Goal: Task Accomplishment & Management: Complete application form

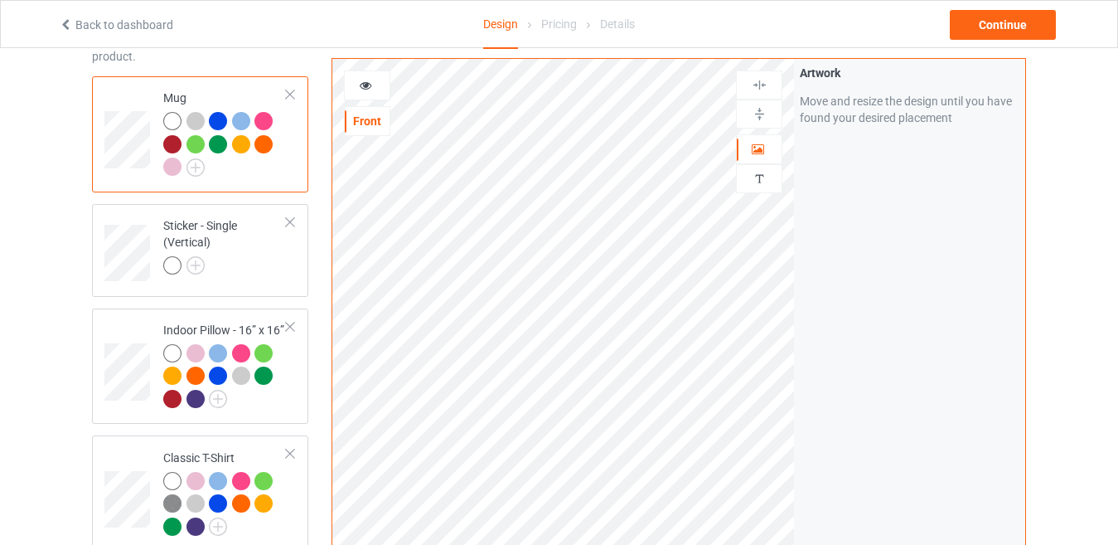
scroll to position [414, 0]
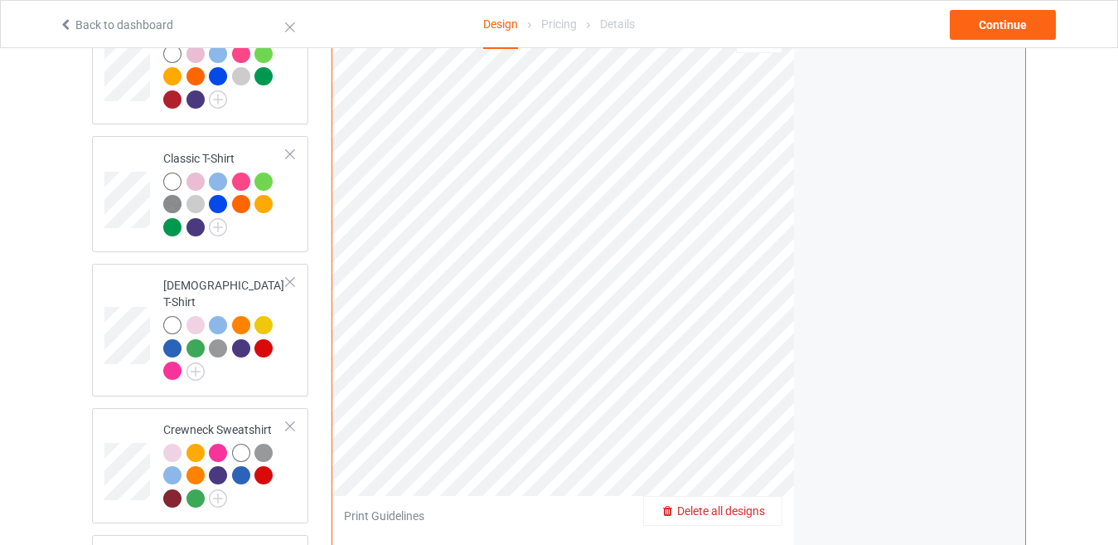
click at [748, 504] on span "Delete all designs" at bounding box center [721, 510] width 88 height 13
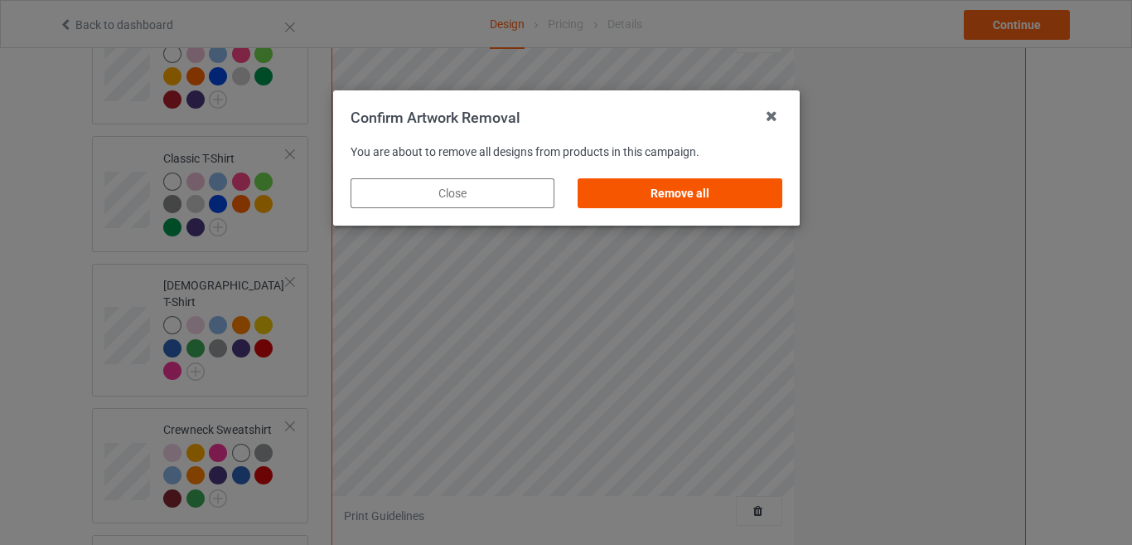
click at [695, 199] on div "Remove all" at bounding box center [680, 193] width 204 height 30
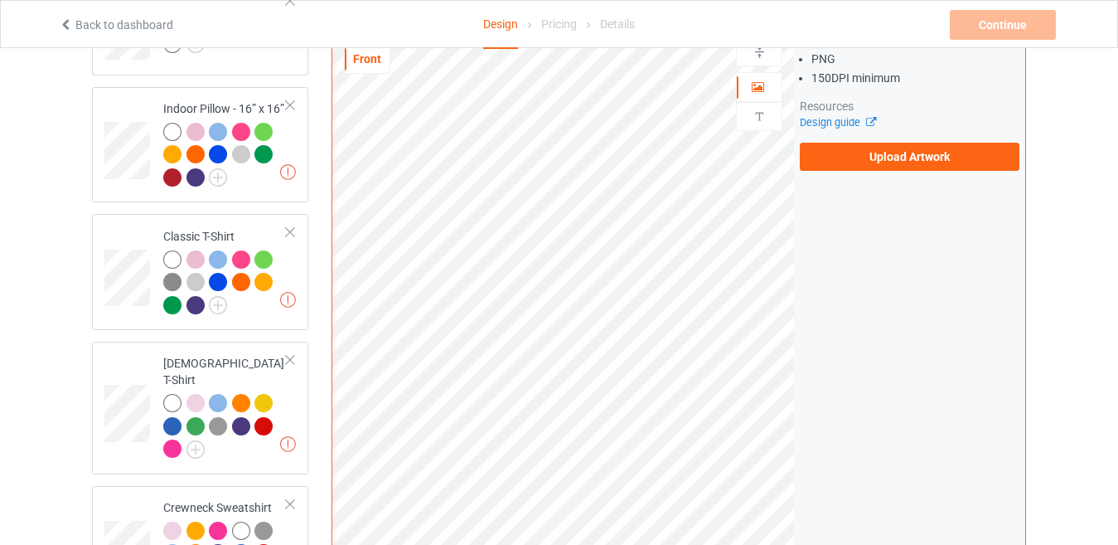
scroll to position [249, 0]
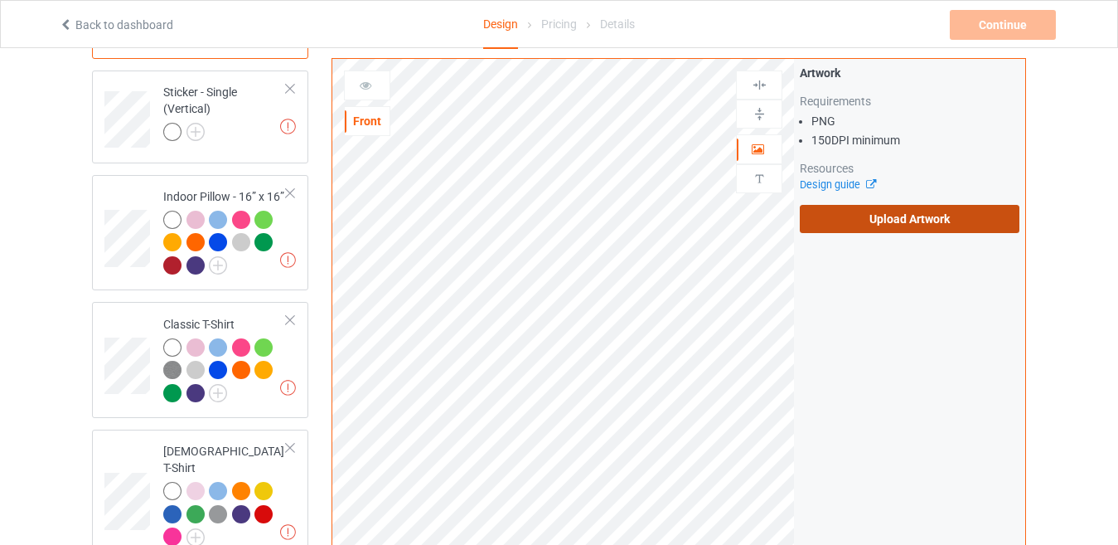
click at [895, 219] on label "Upload Artwork" at bounding box center [910, 219] width 220 height 28
click at [0, 0] on input "Upload Artwork" at bounding box center [0, 0] width 0 height 0
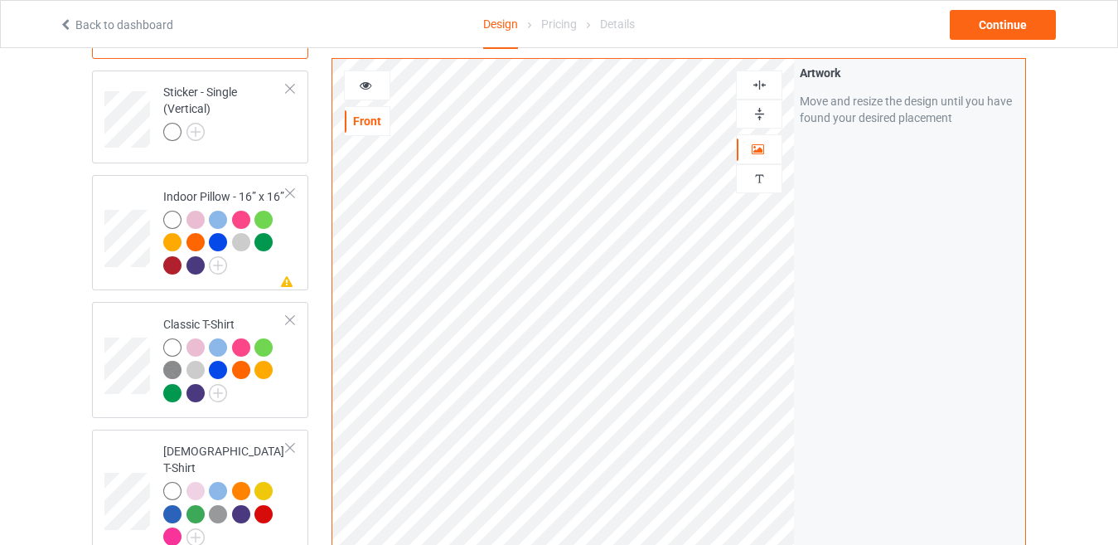
click at [361, 79] on icon at bounding box center [366, 83] width 14 height 12
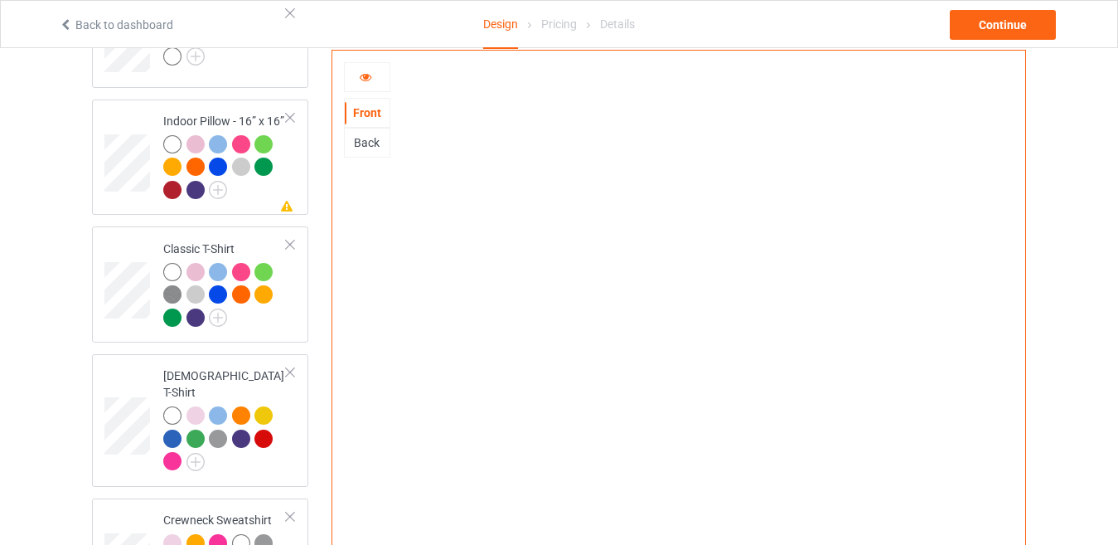
scroll to position [328, 0]
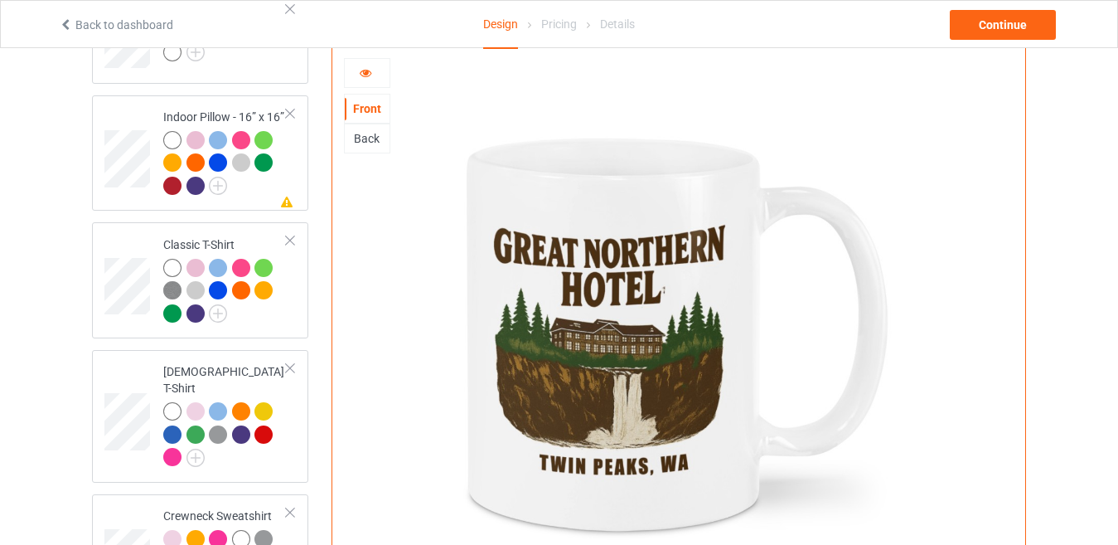
click at [365, 130] on div "Back" at bounding box center [367, 138] width 45 height 17
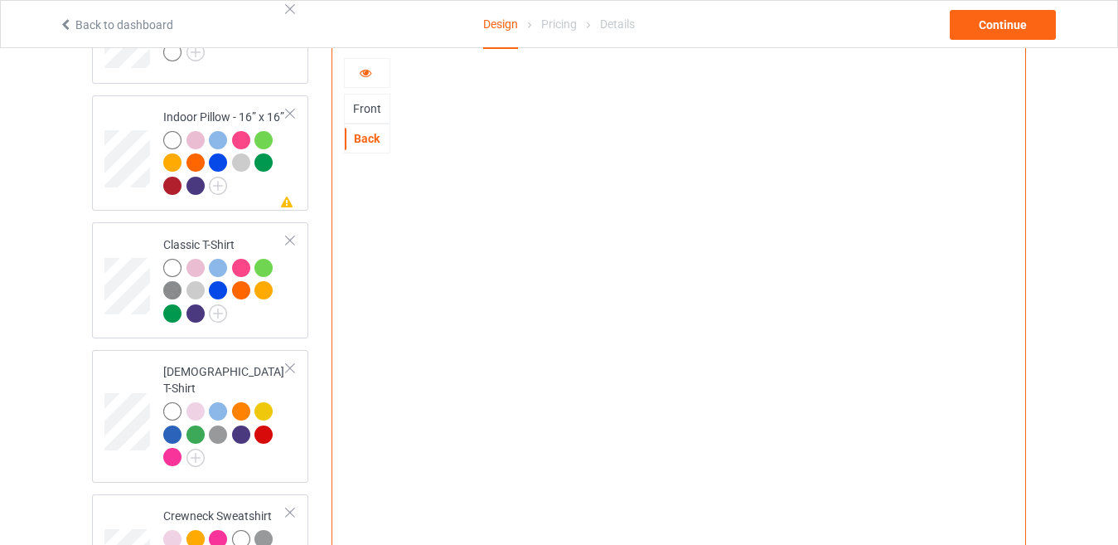
click at [368, 100] on div "Front" at bounding box center [367, 108] width 45 height 17
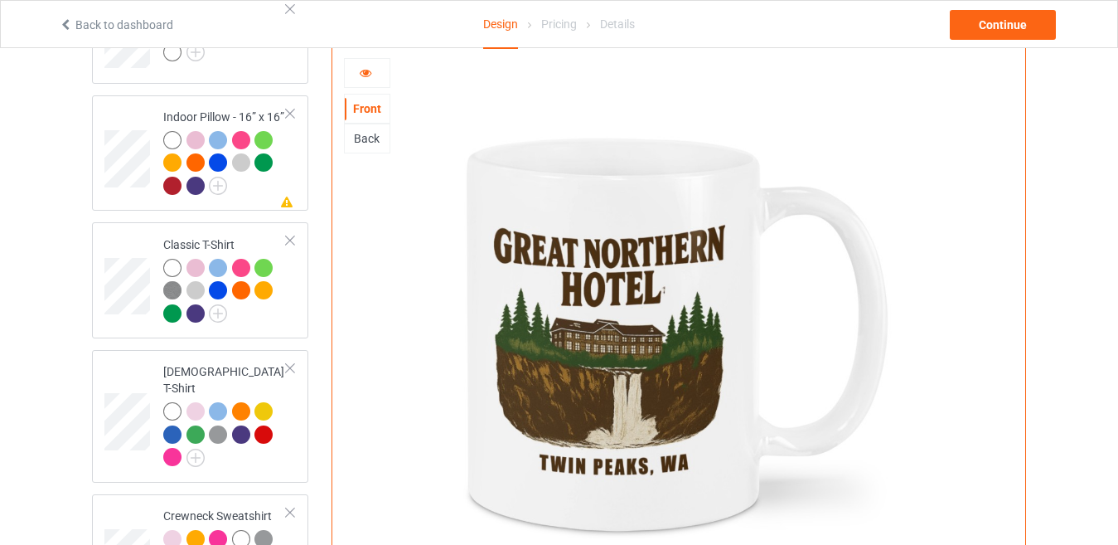
click at [373, 65] on div at bounding box center [367, 73] width 45 height 17
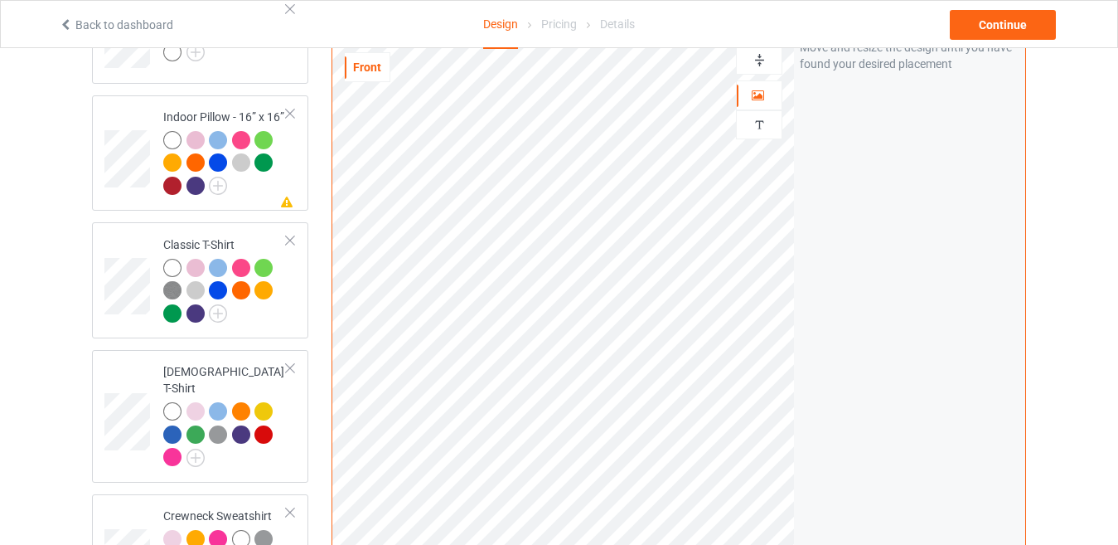
scroll to position [245, 0]
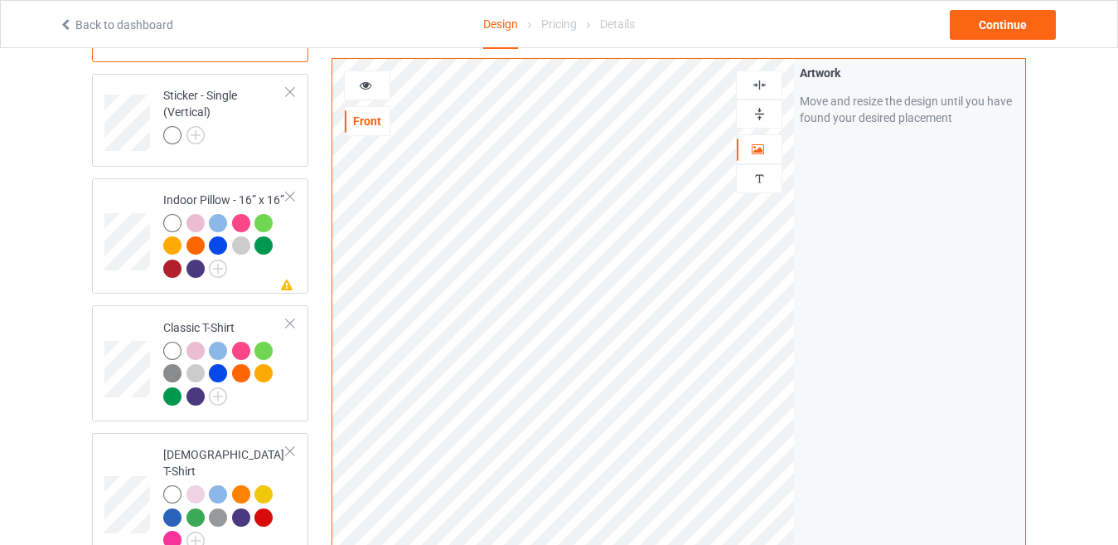
click at [361, 84] on icon at bounding box center [366, 83] width 14 height 12
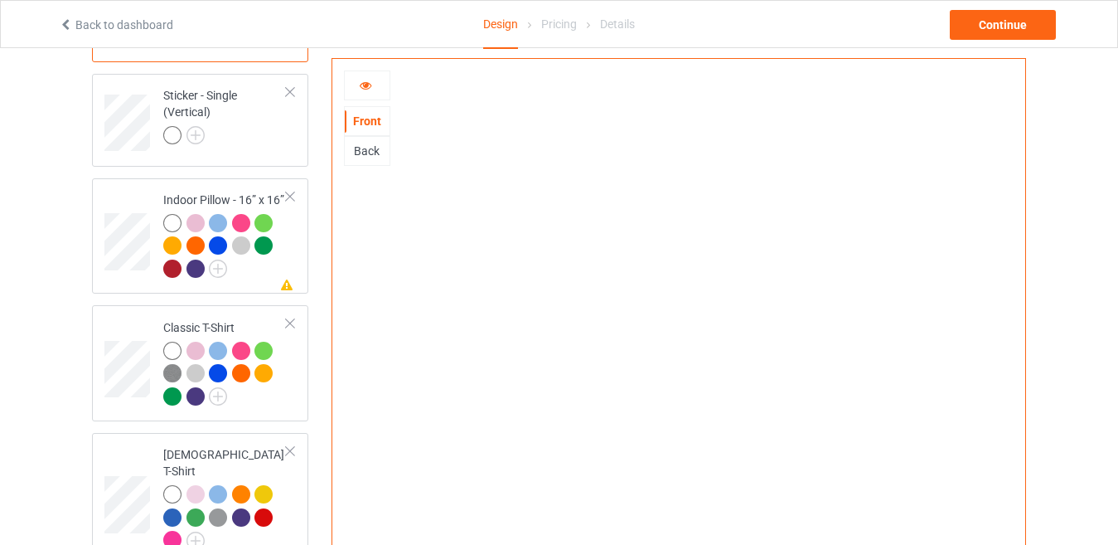
click at [370, 152] on div "Back" at bounding box center [367, 151] width 45 height 17
click at [379, 120] on div "Front" at bounding box center [367, 121] width 45 height 17
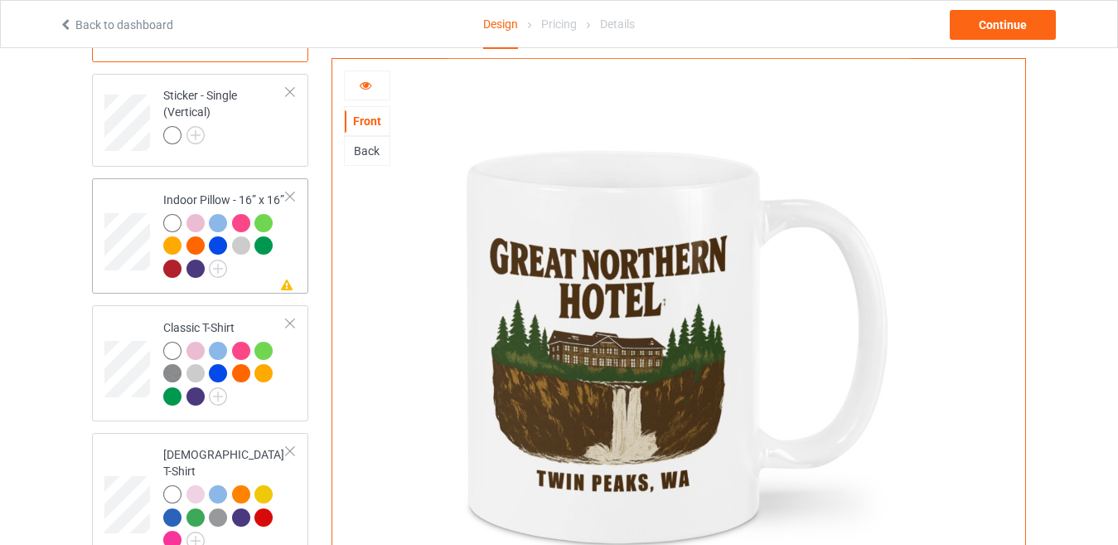
click at [283, 274] on div at bounding box center [224, 248] width 123 height 69
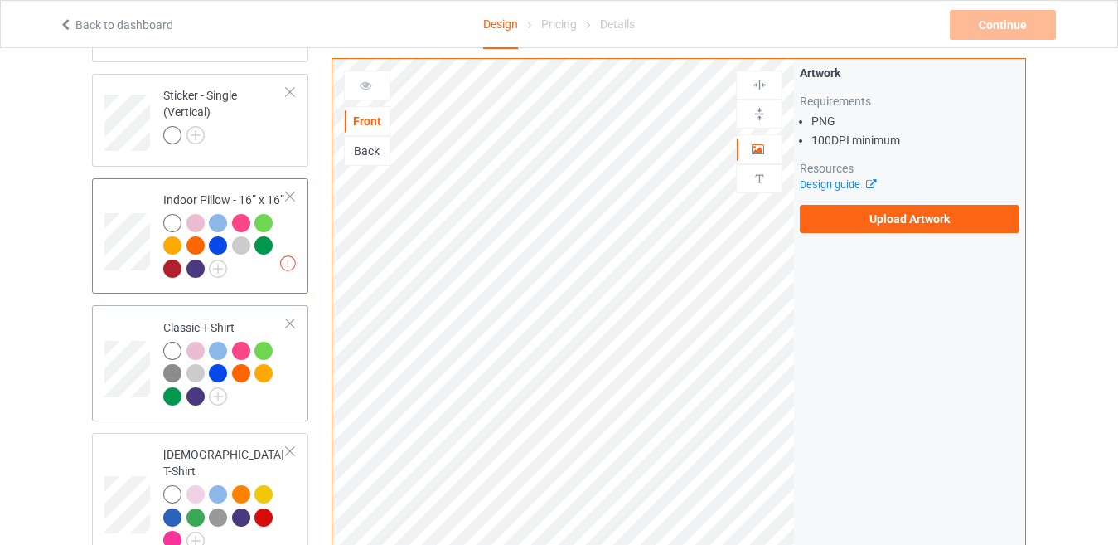
click at [285, 380] on div at bounding box center [224, 375] width 123 height 69
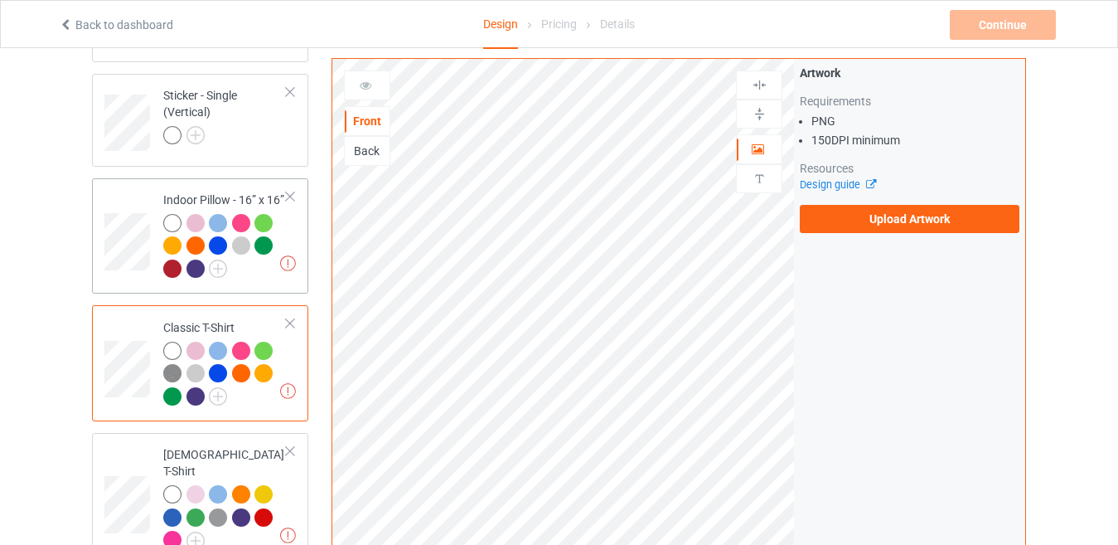
click at [288, 194] on div at bounding box center [290, 197] width 12 height 12
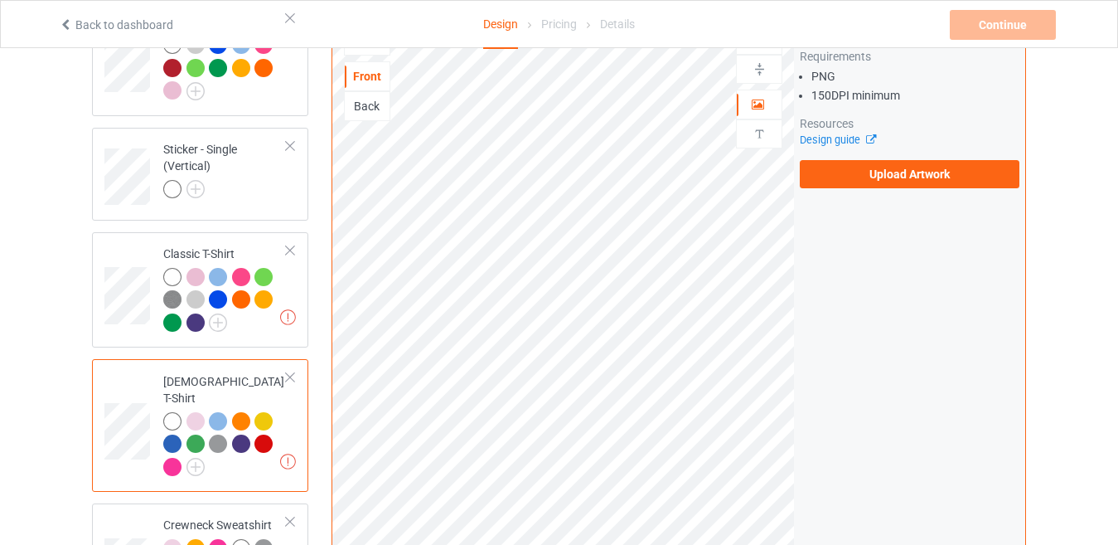
scroll to position [162, 0]
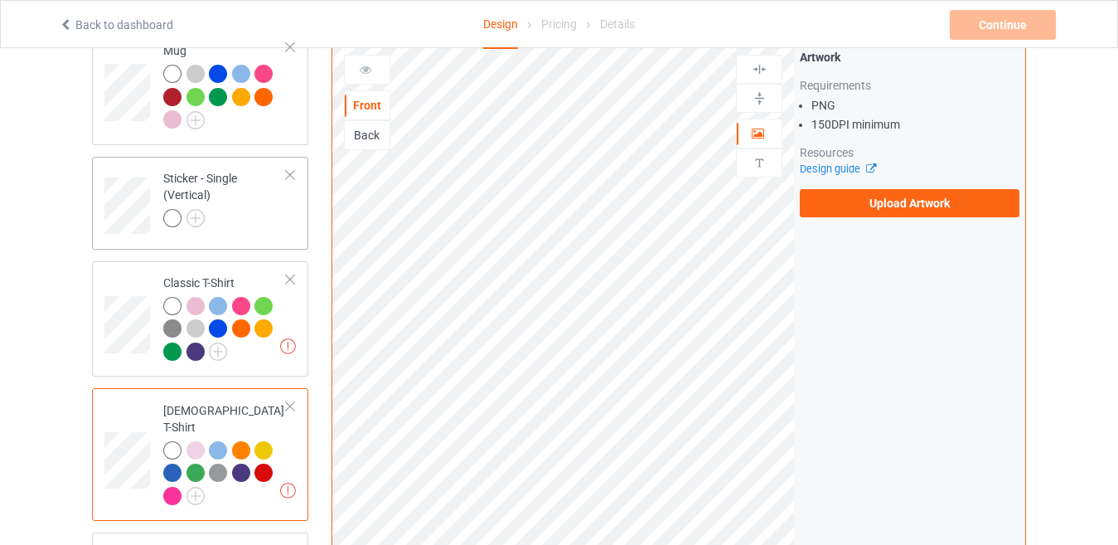
click at [269, 225] on div at bounding box center [224, 220] width 123 height 23
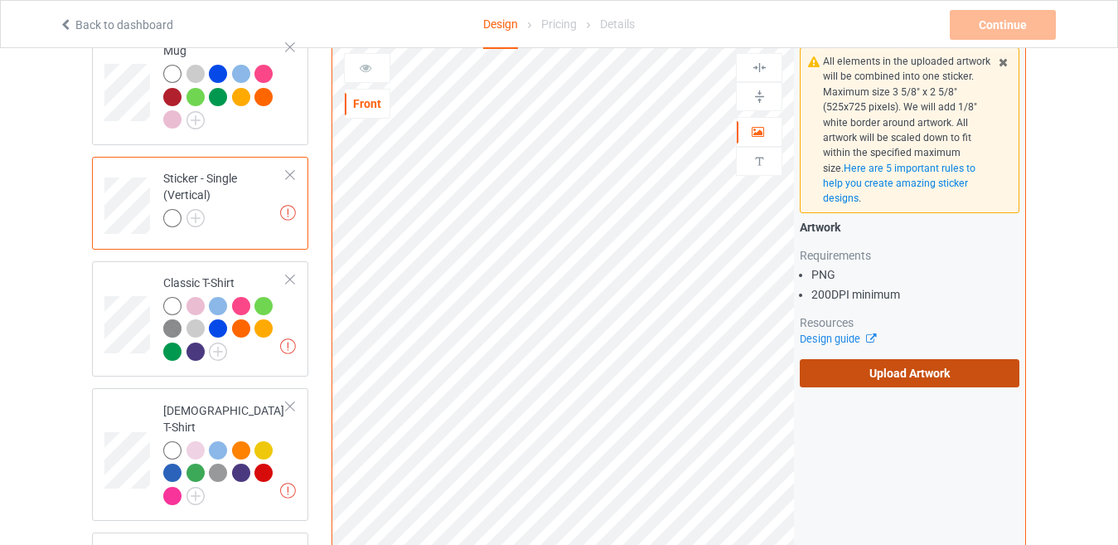
click at [912, 359] on label "Upload Artwork" at bounding box center [910, 373] width 220 height 28
click at [0, 0] on input "Upload Artwork" at bounding box center [0, 0] width 0 height 0
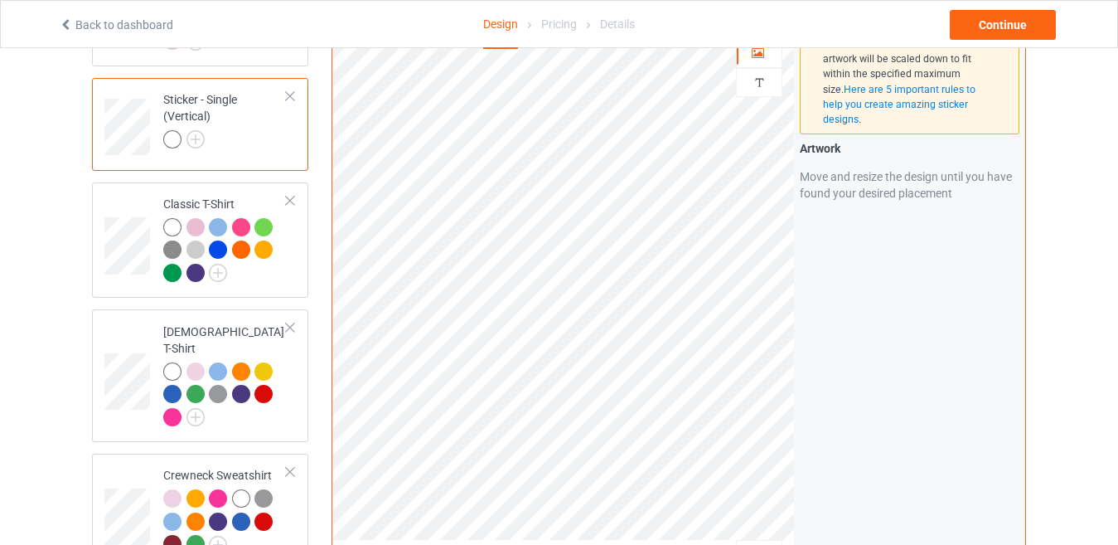
scroll to position [328, 0]
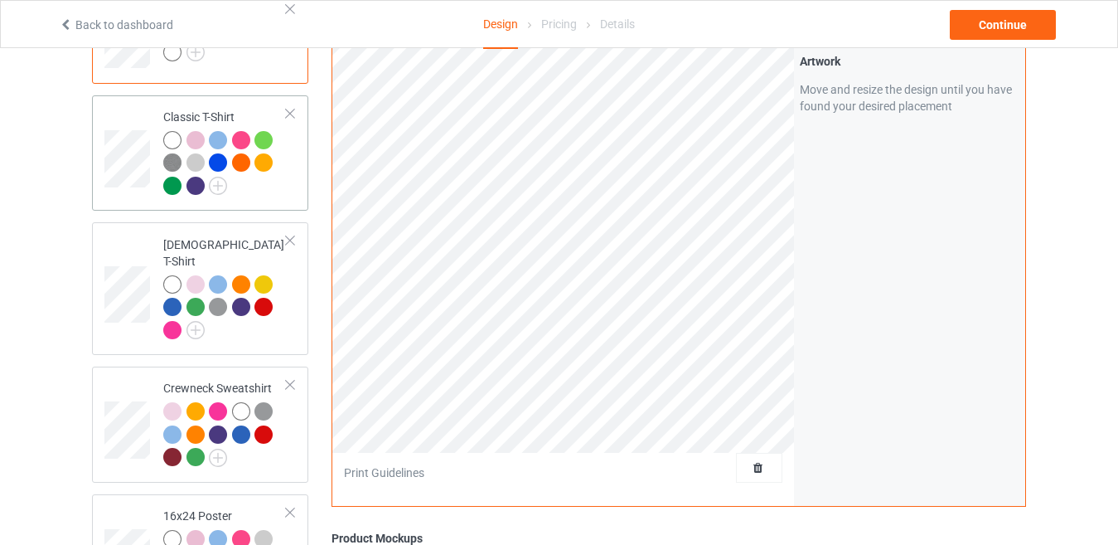
click at [278, 189] on div at bounding box center [224, 165] width 123 height 69
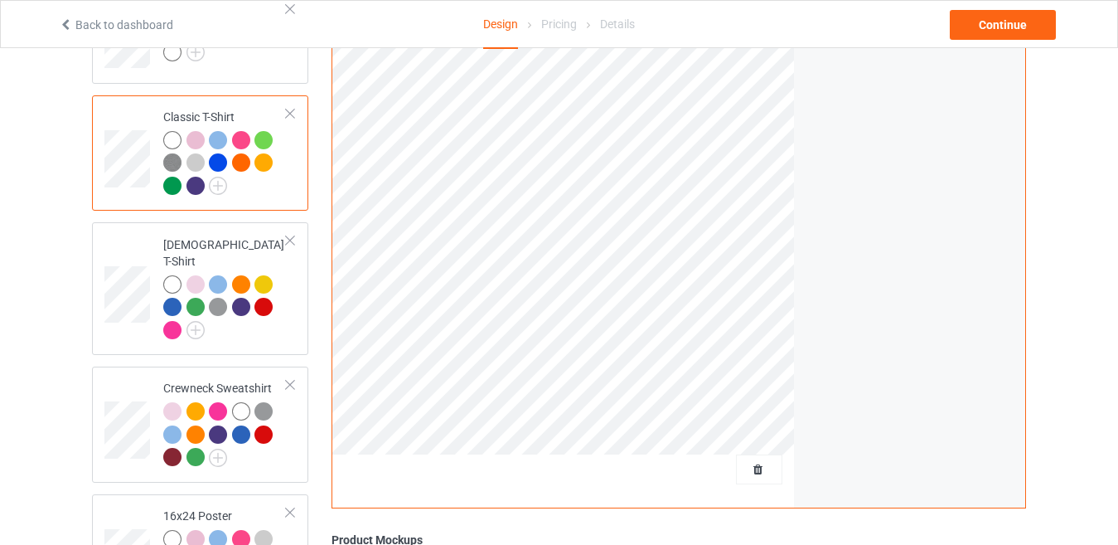
scroll to position [245, 0]
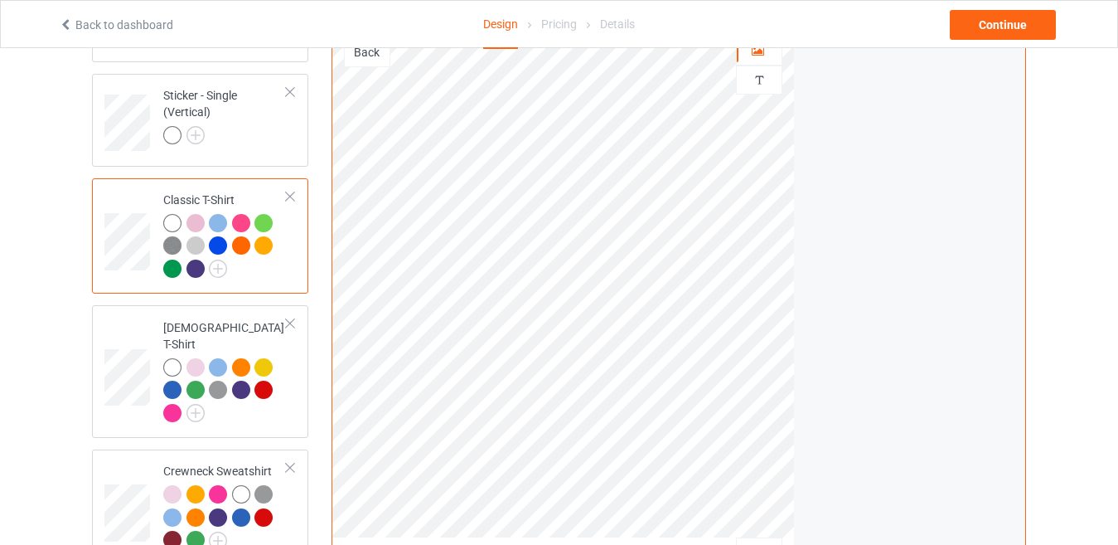
click at [881, 225] on div "Artwork Move and resize the design until you have found your desired placement" at bounding box center [909, 275] width 231 height 630
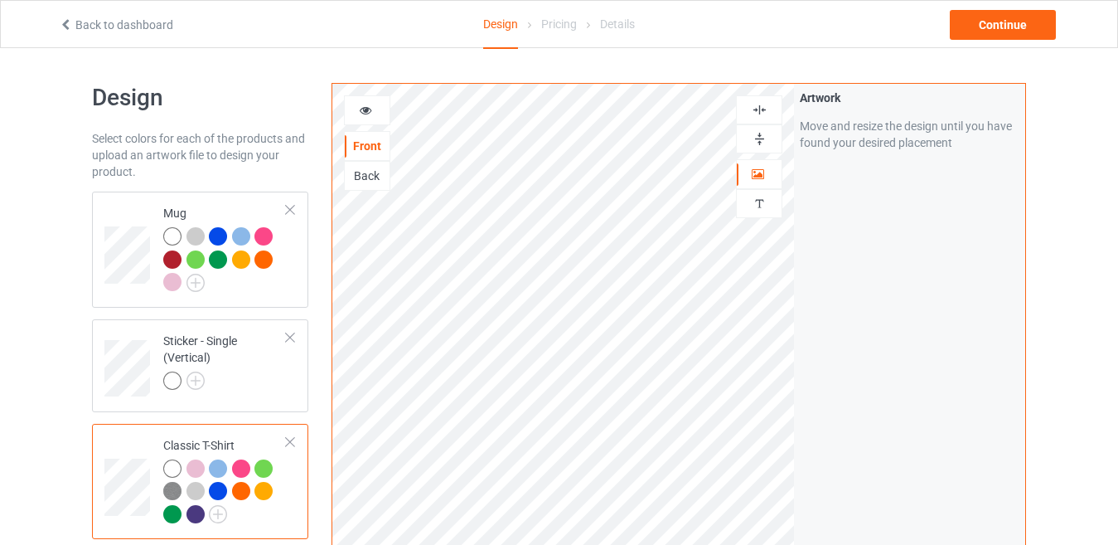
click at [364, 101] on div at bounding box center [367, 110] width 46 height 30
click at [366, 114] on icon at bounding box center [366, 108] width 14 height 12
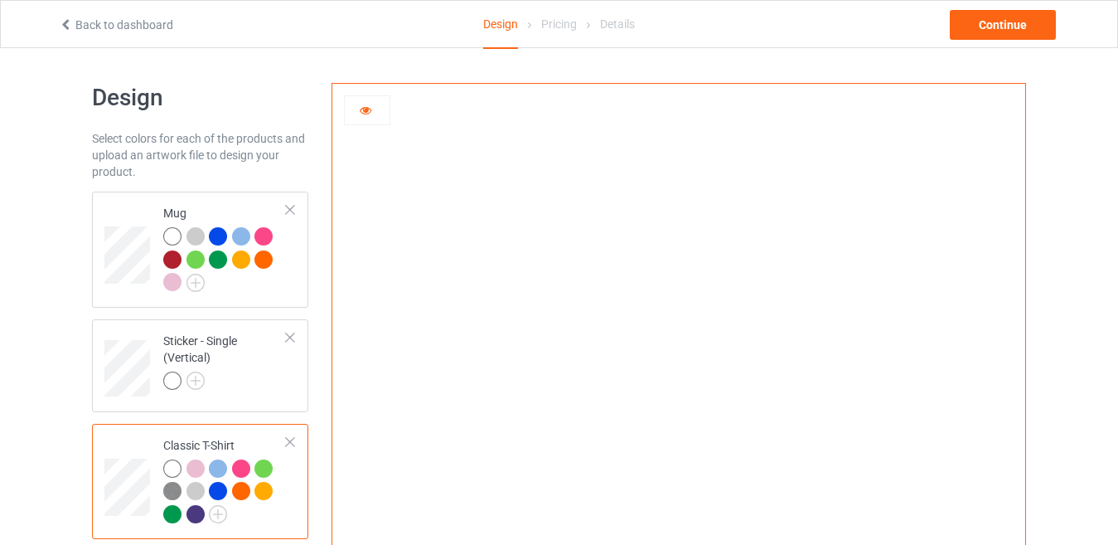
click at [370, 112] on icon at bounding box center [366, 108] width 14 height 12
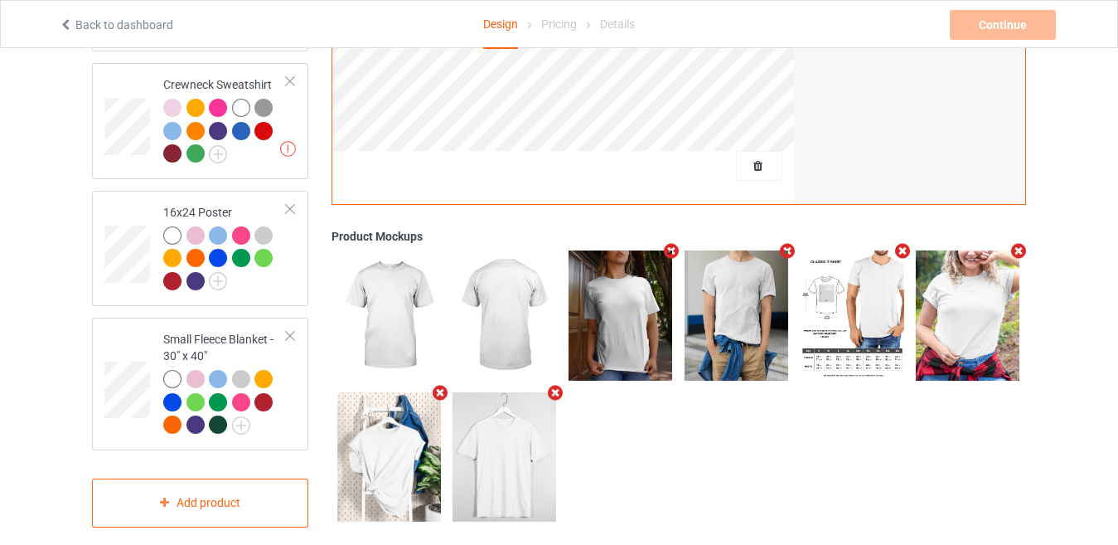
scroll to position [636, 0]
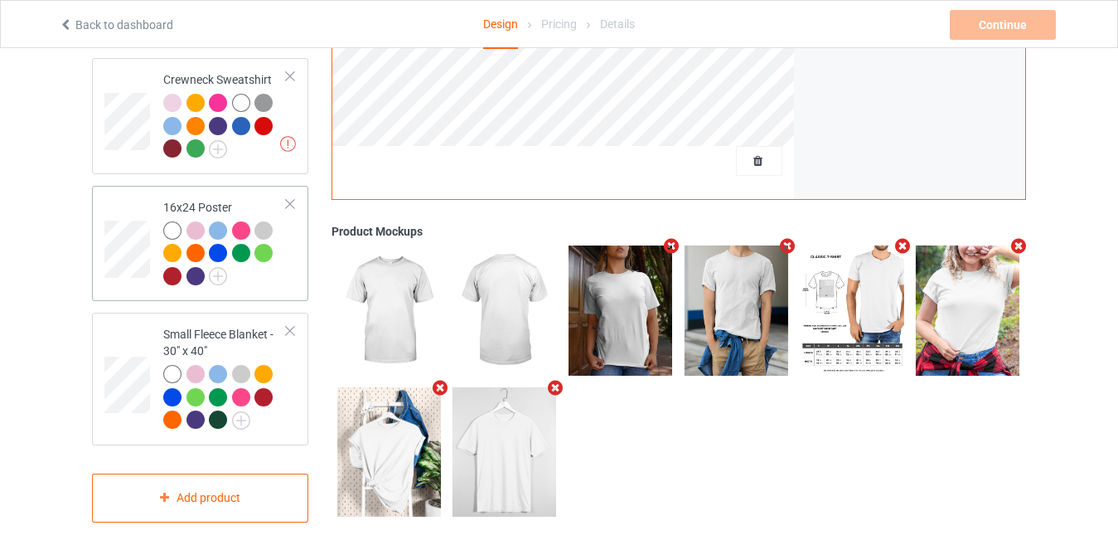
click at [286, 274] on div at bounding box center [224, 255] width 123 height 69
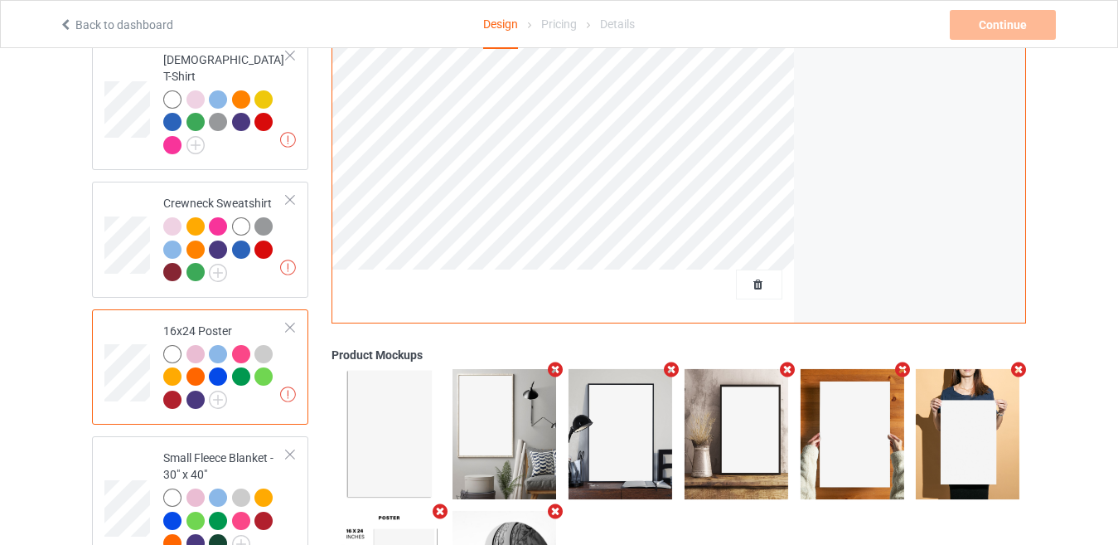
scroll to position [554, 0]
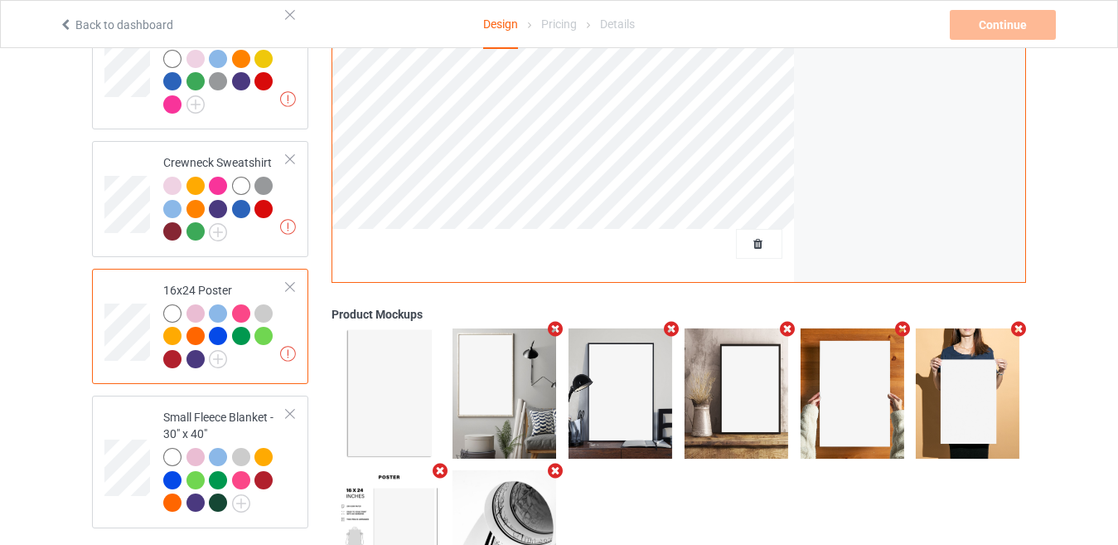
drag, startPoint x: 288, startPoint y: 427, endPoint x: 323, endPoint y: 403, distance: 43.0
click at [287, 427] on td "Small Fleece Blanket - 30" x 40"" at bounding box center [225, 461] width 142 height 119
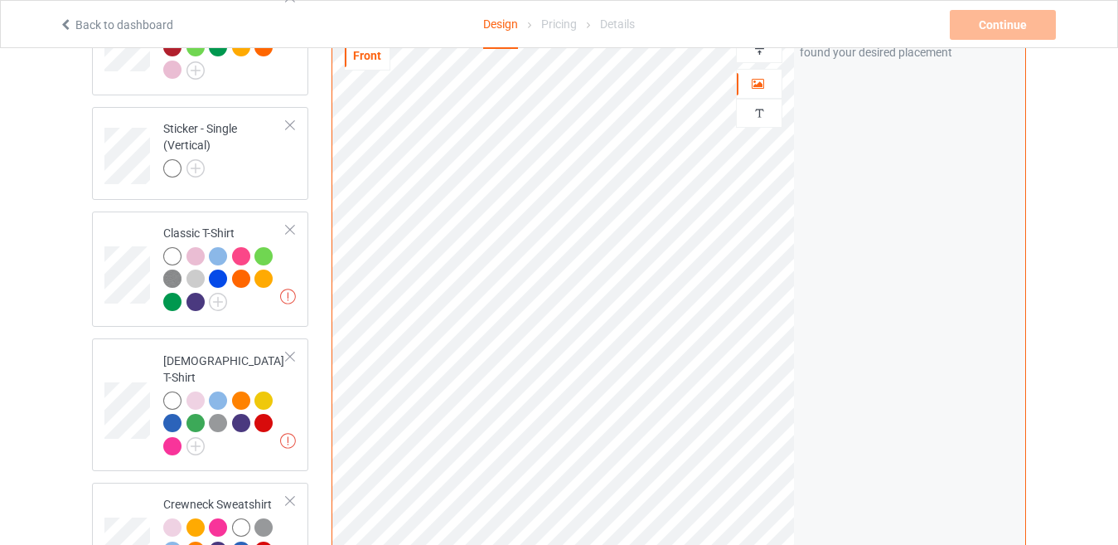
scroll to position [139, 0]
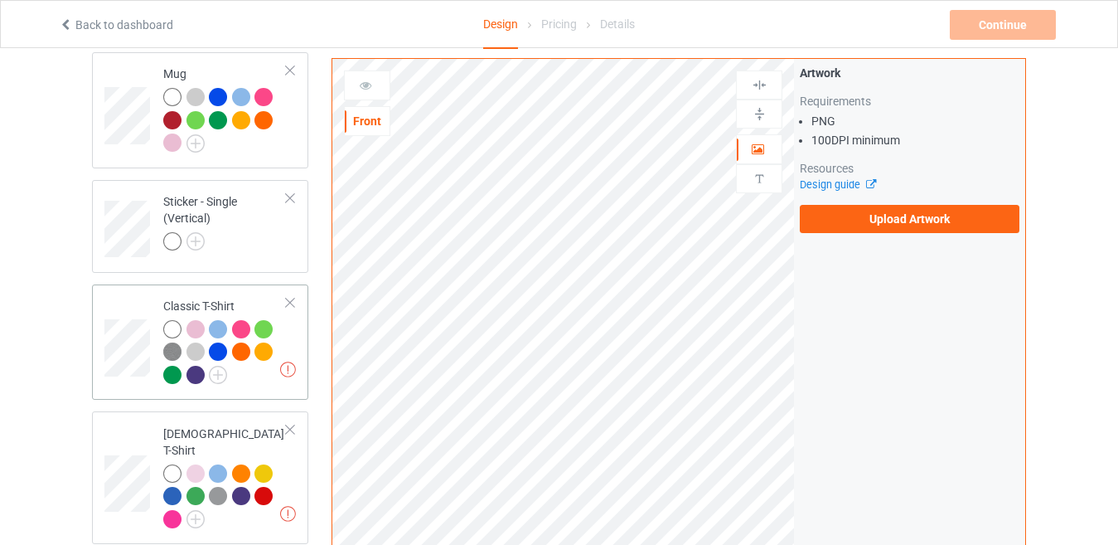
click at [250, 384] on div at bounding box center [224, 354] width 123 height 69
click at [263, 245] on div at bounding box center [224, 243] width 123 height 23
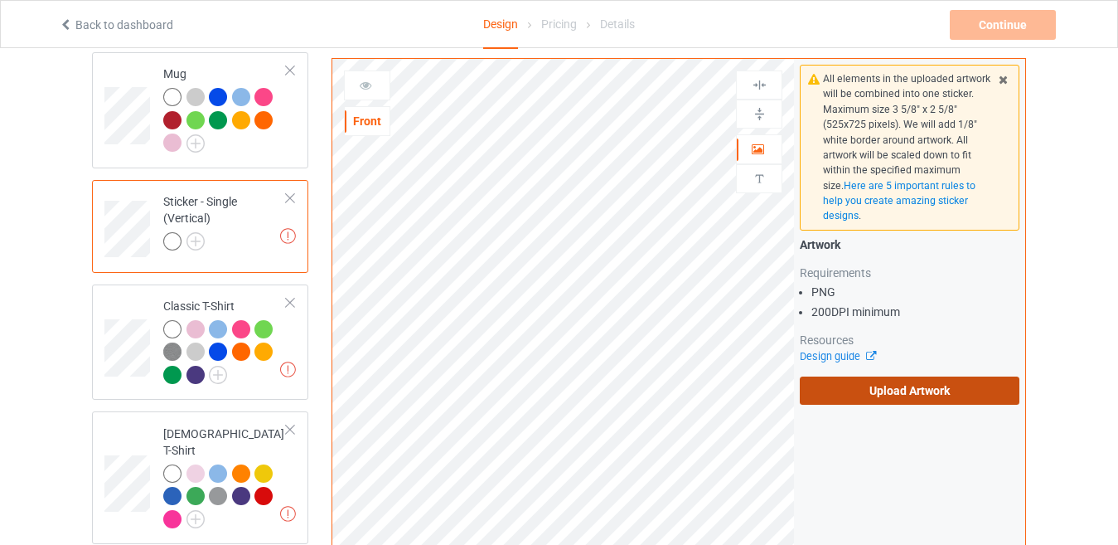
click at [918, 376] on label "Upload Artwork" at bounding box center [910, 390] width 220 height 28
click at [0, 0] on input "Upload Artwork" at bounding box center [0, 0] width 0 height 0
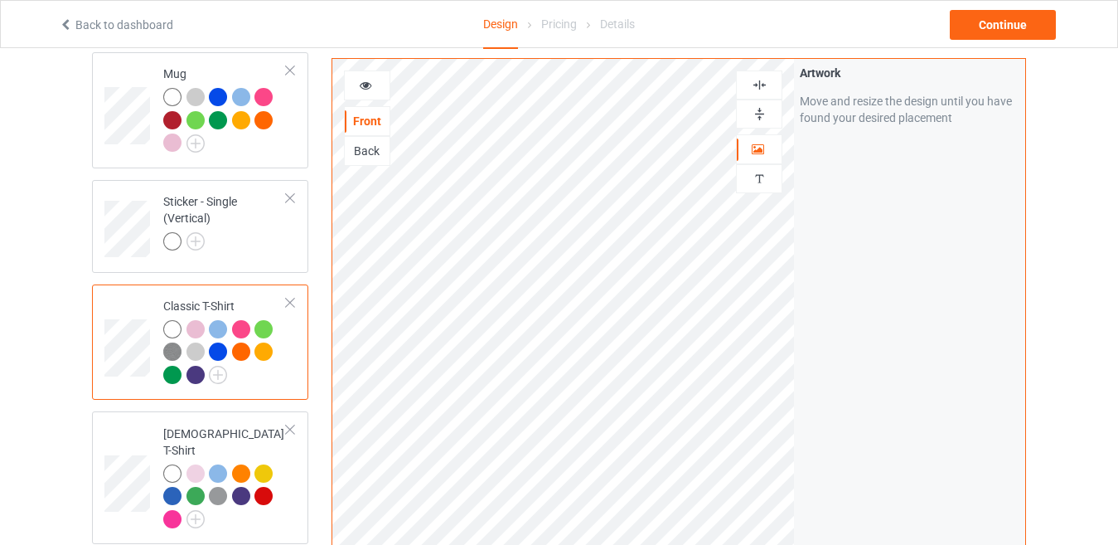
click at [363, 85] on icon at bounding box center [366, 83] width 14 height 12
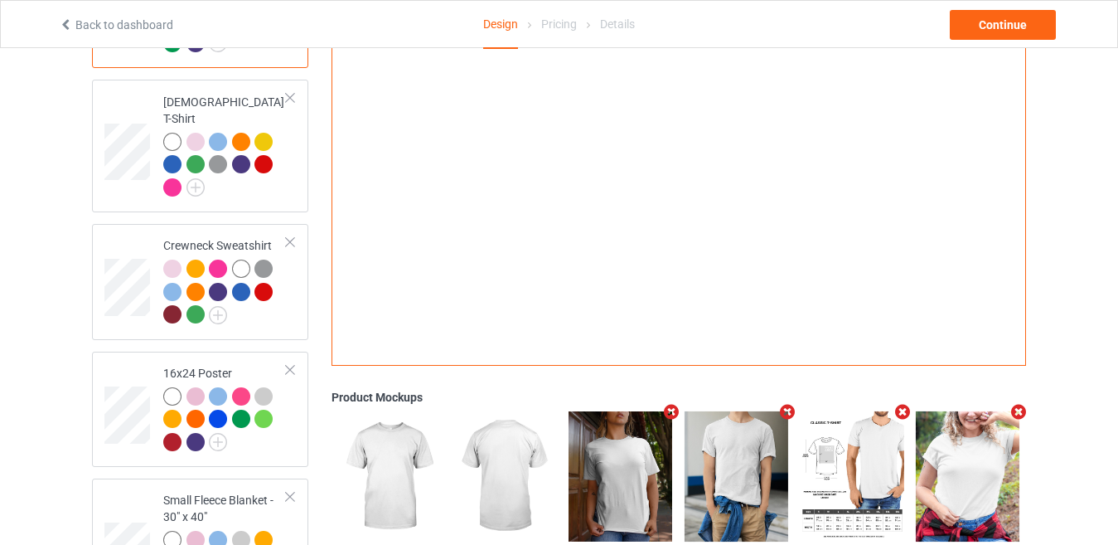
scroll to position [636, 0]
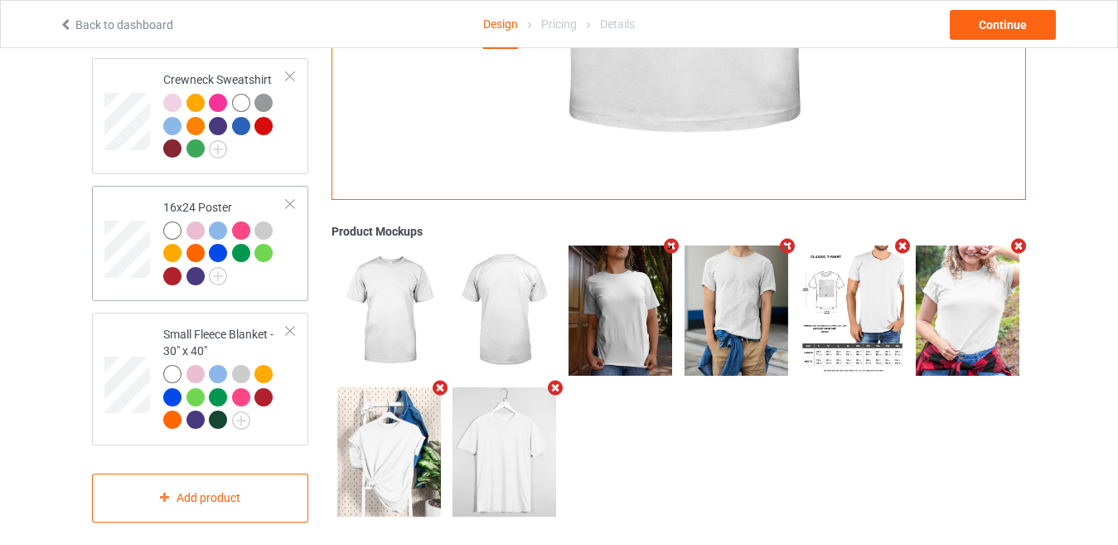
click at [276, 264] on div at bounding box center [224, 255] width 123 height 69
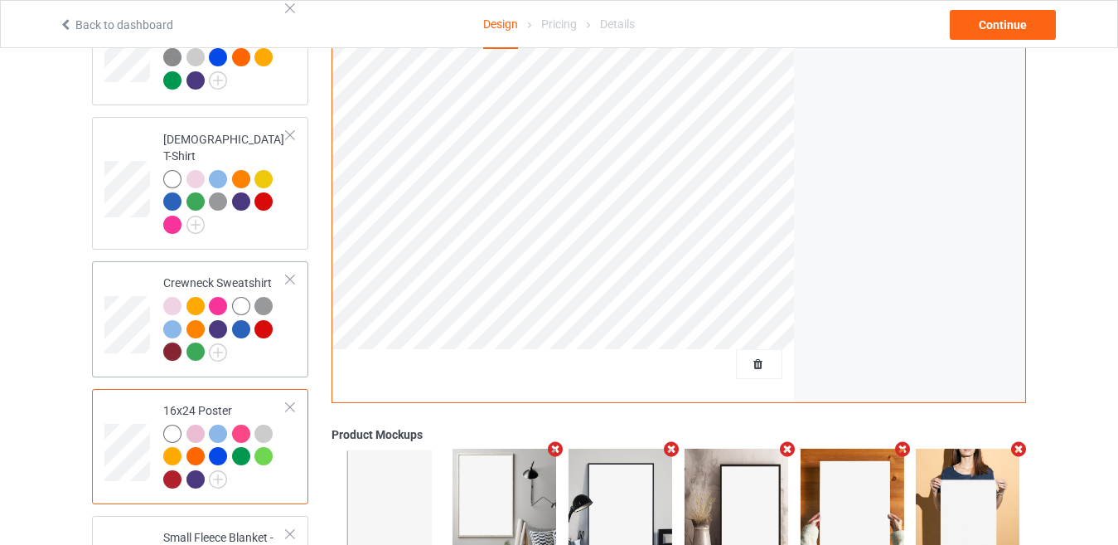
scroll to position [456, 0]
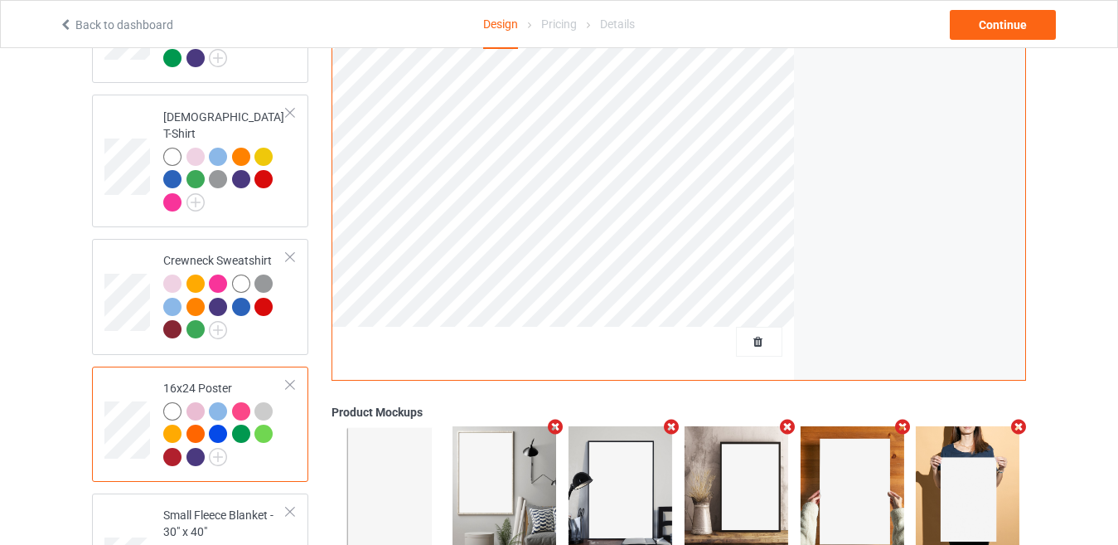
click at [194, 402] on div at bounding box center [195, 411] width 18 height 18
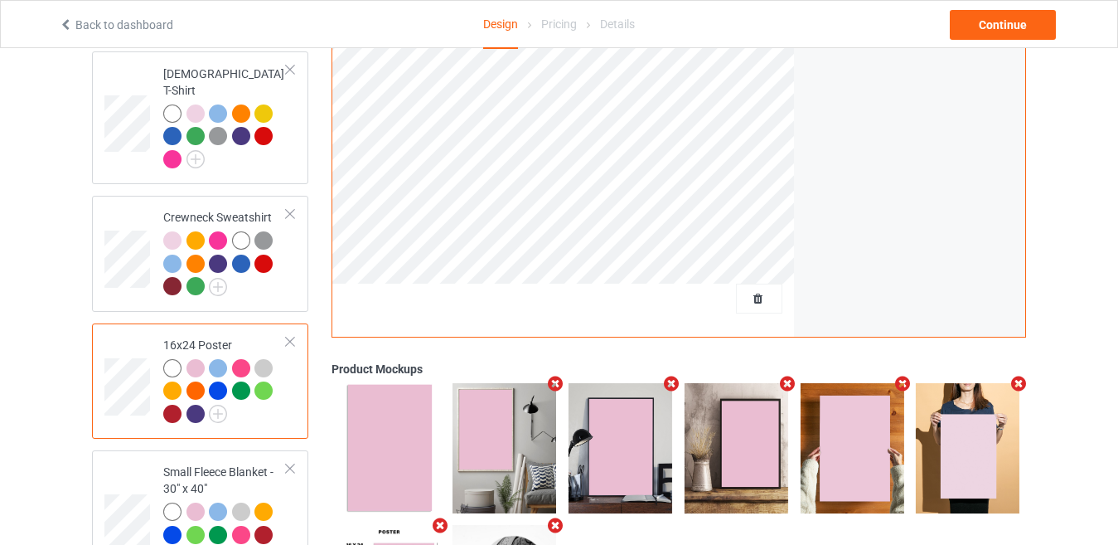
scroll to position [539, 0]
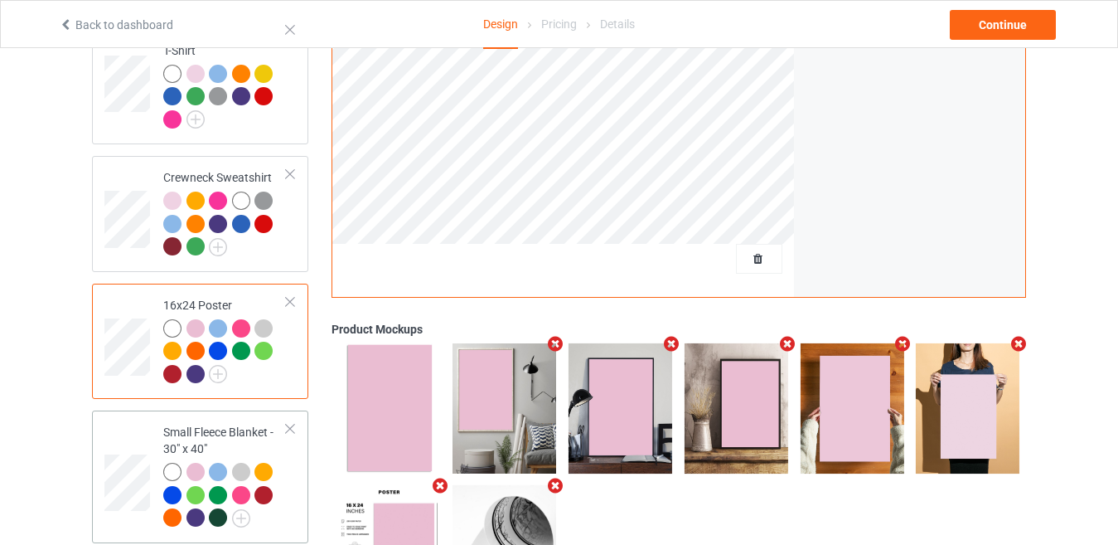
click at [261, 462] on div at bounding box center [263, 471] width 18 height 18
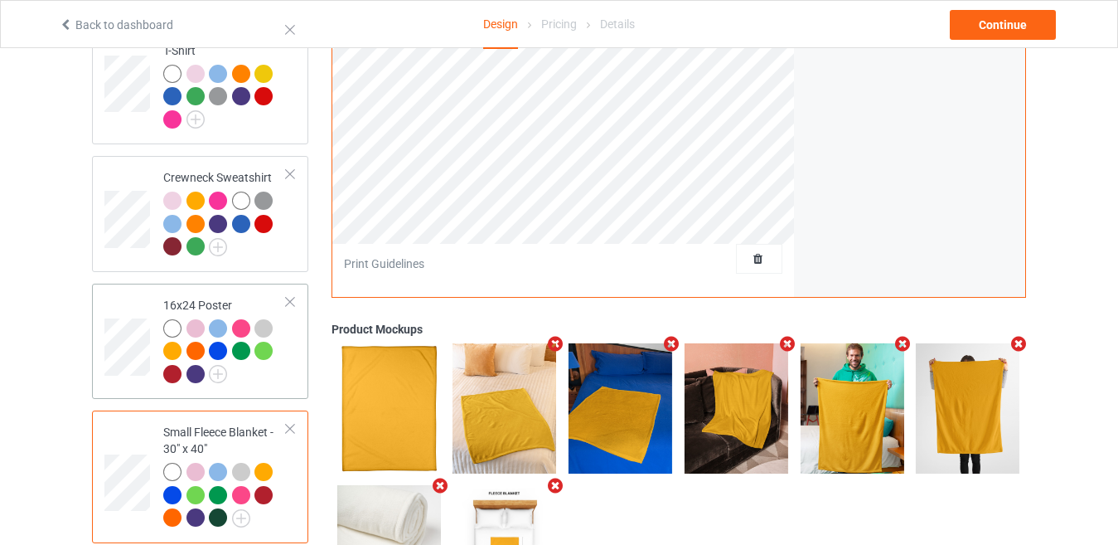
click at [167, 341] on div at bounding box center [172, 350] width 18 height 18
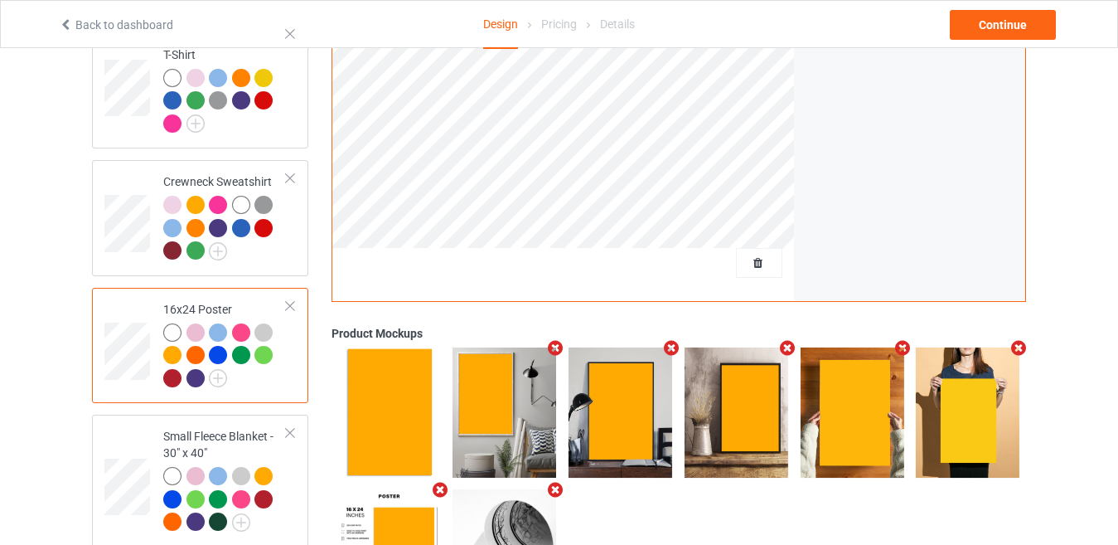
scroll to position [622, 0]
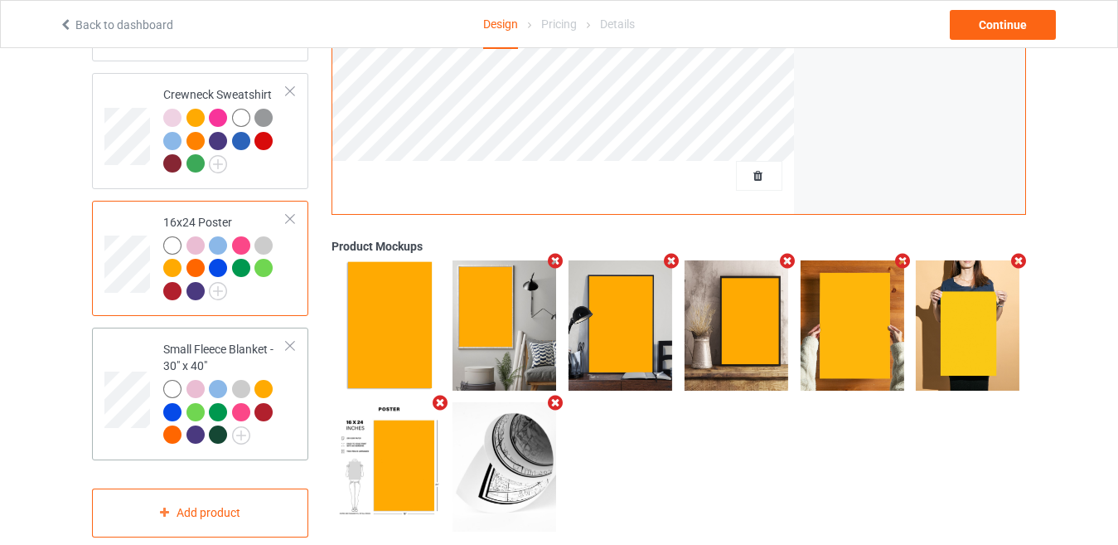
click at [287, 356] on td "Small Fleece Blanket - 30" x 40"" at bounding box center [225, 393] width 142 height 119
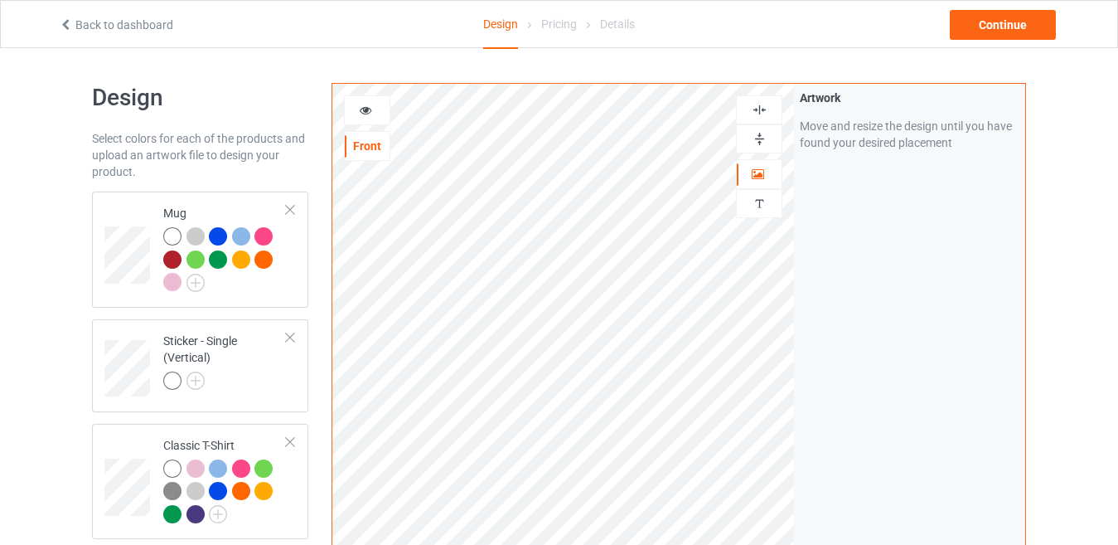
click at [374, 109] on div at bounding box center [367, 110] width 45 height 17
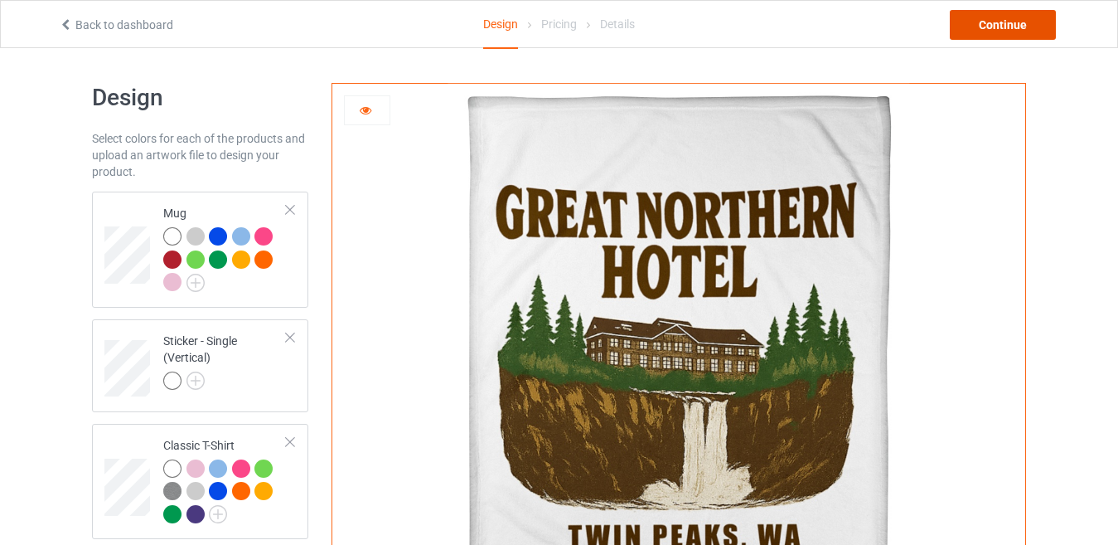
click at [1008, 34] on div "Continue" at bounding box center [1003, 25] width 106 height 30
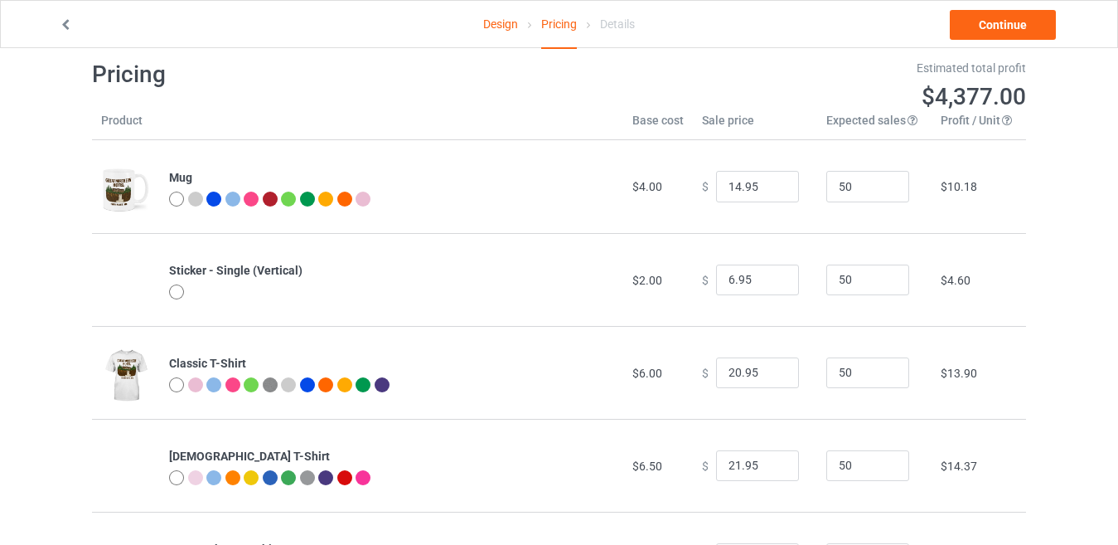
scroll to position [166, 0]
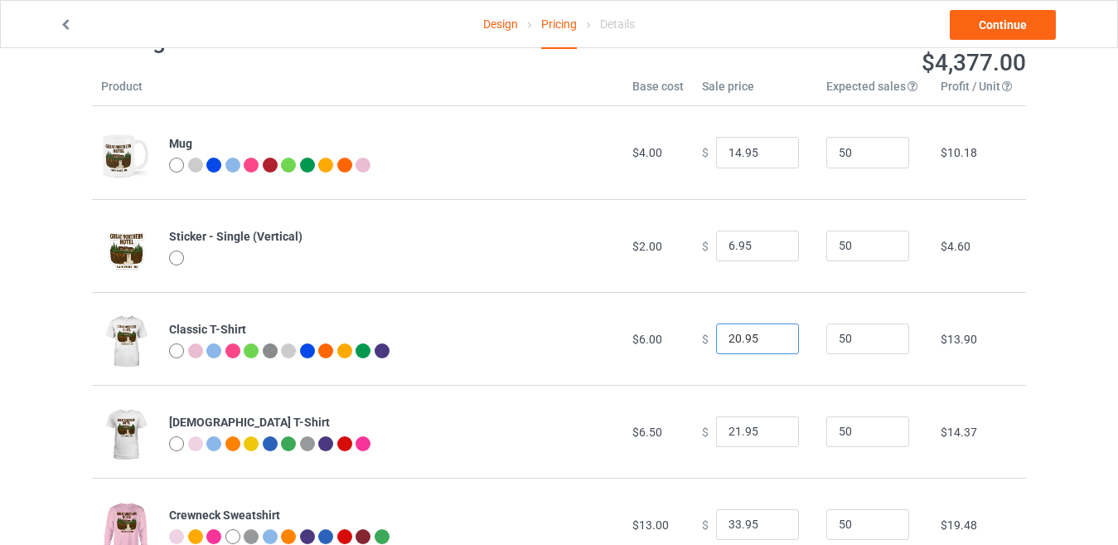
click at [728, 342] on input "20.95" at bounding box center [757, 338] width 83 height 31
click at [769, 344] on input "19.95" at bounding box center [757, 338] width 83 height 31
click at [728, 339] on input "19.95" at bounding box center [757, 338] width 83 height 31
type input "18.95"
click at [772, 344] on input "18.95" at bounding box center [757, 338] width 83 height 31
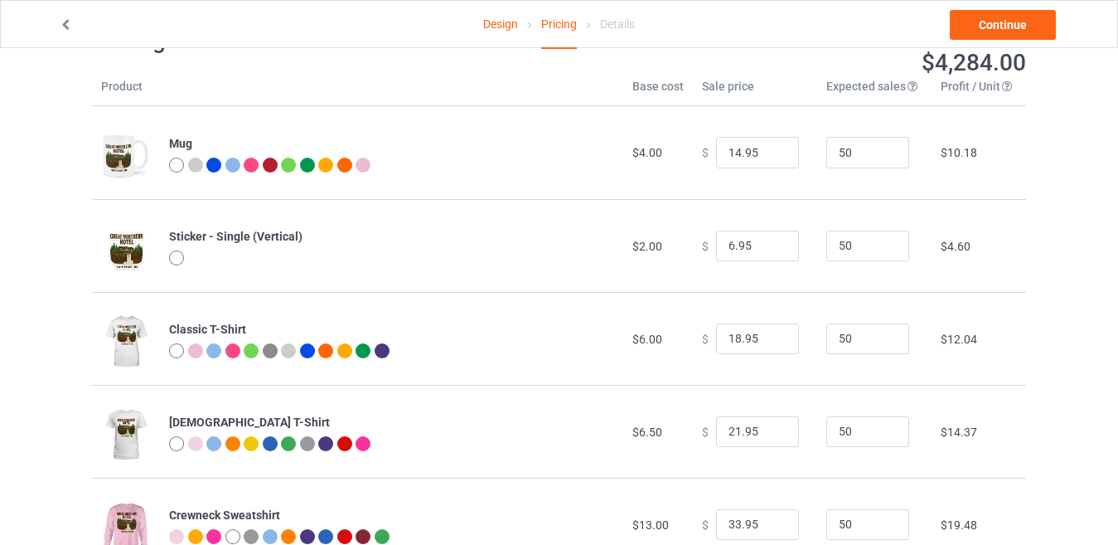
click at [799, 312] on td "$ 18.95" at bounding box center [755, 338] width 124 height 93
click at [725, 433] on input "21.95" at bounding box center [757, 431] width 83 height 31
click at [772, 433] on input "20.95" at bounding box center [757, 431] width 83 height 31
click at [772, 433] on input "19.95" at bounding box center [757, 431] width 83 height 31
click at [772, 433] on input "18.95" at bounding box center [757, 431] width 83 height 31
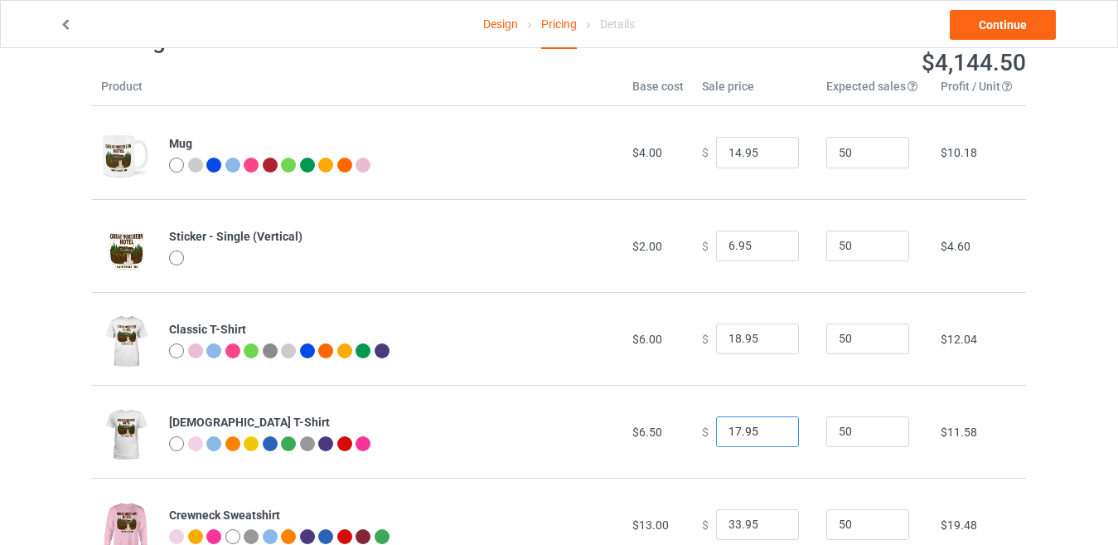
type input "17.95"
click at [772, 433] on input "17.95" at bounding box center [757, 431] width 83 height 31
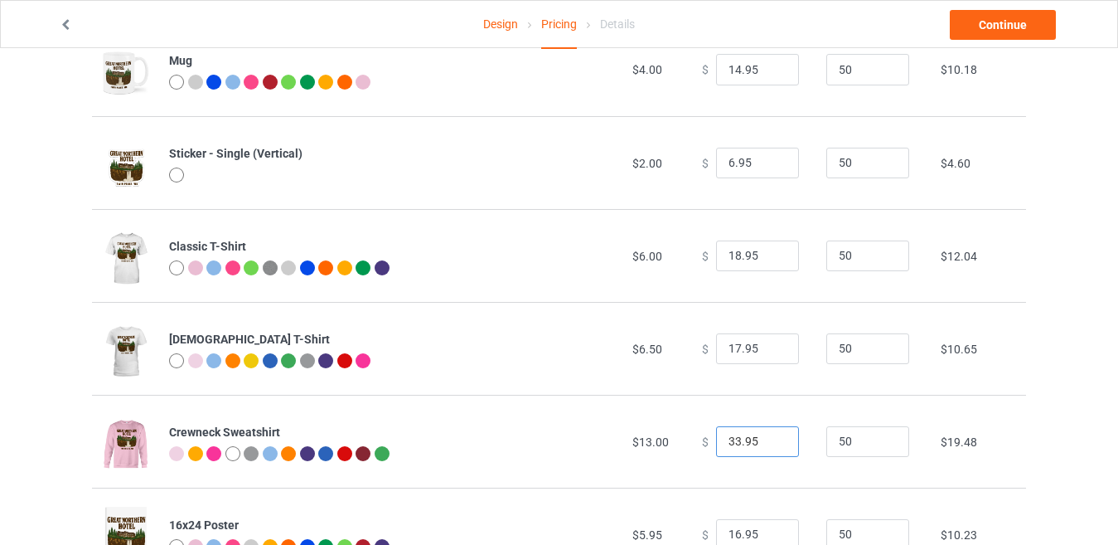
click at [726, 447] on input "33.95" at bounding box center [757, 441] width 83 height 31
click at [769, 448] on input "32.95" at bounding box center [757, 441] width 83 height 31
click at [772, 446] on input "31.95" at bounding box center [757, 441] width 83 height 31
click at [772, 446] on input "30.95" at bounding box center [757, 441] width 83 height 31
type input "29.95"
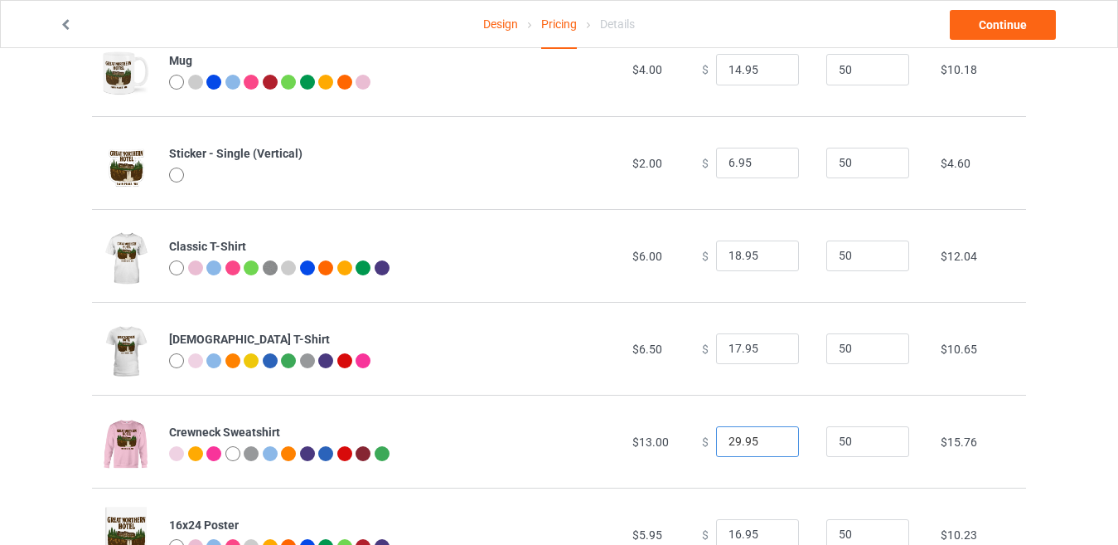
click at [772, 446] on input "29.95" at bounding box center [757, 441] width 83 height 31
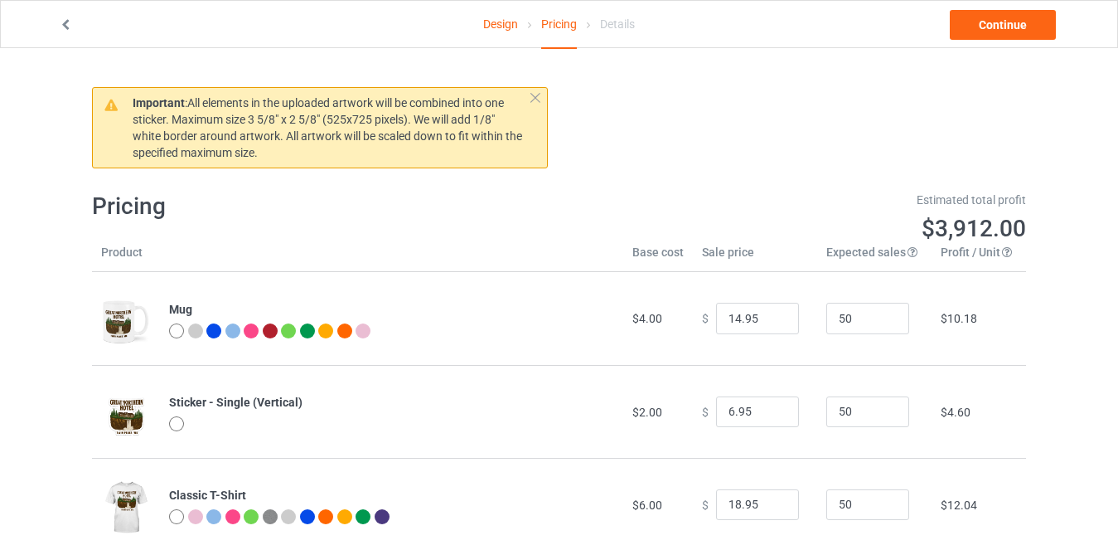
scroll to position [0, 0]
click at [988, 27] on link "Continue" at bounding box center [1003, 25] width 106 height 30
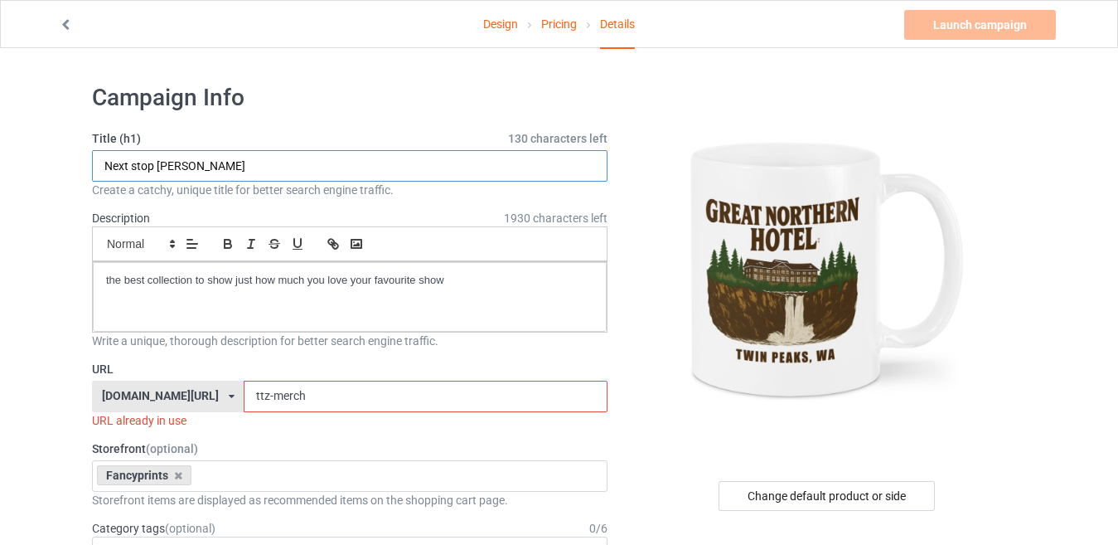
click at [224, 166] on input "Next stop [PERSON_NAME]" at bounding box center [349, 165] width 515 height 31
drag, startPoint x: 224, startPoint y: 166, endPoint x: 0, endPoint y: 182, distance: 224.3
type input "[GEOGRAPHIC_DATA]"
drag, startPoint x: 254, startPoint y: 397, endPoint x: 236, endPoint y: 404, distance: 19.4
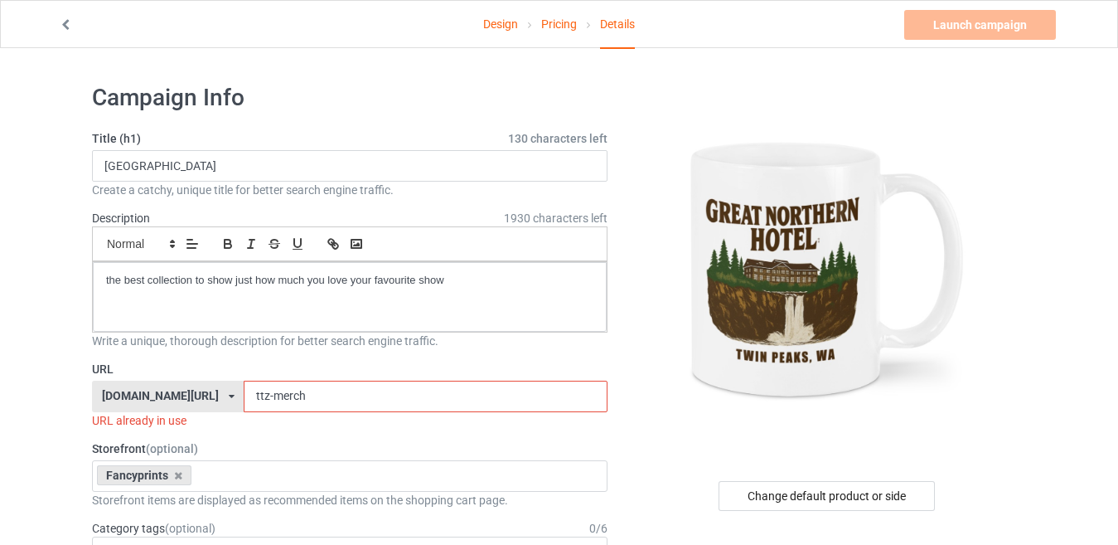
click at [244, 404] on input "ttz-merch" at bounding box center [425, 395] width 363 height 31
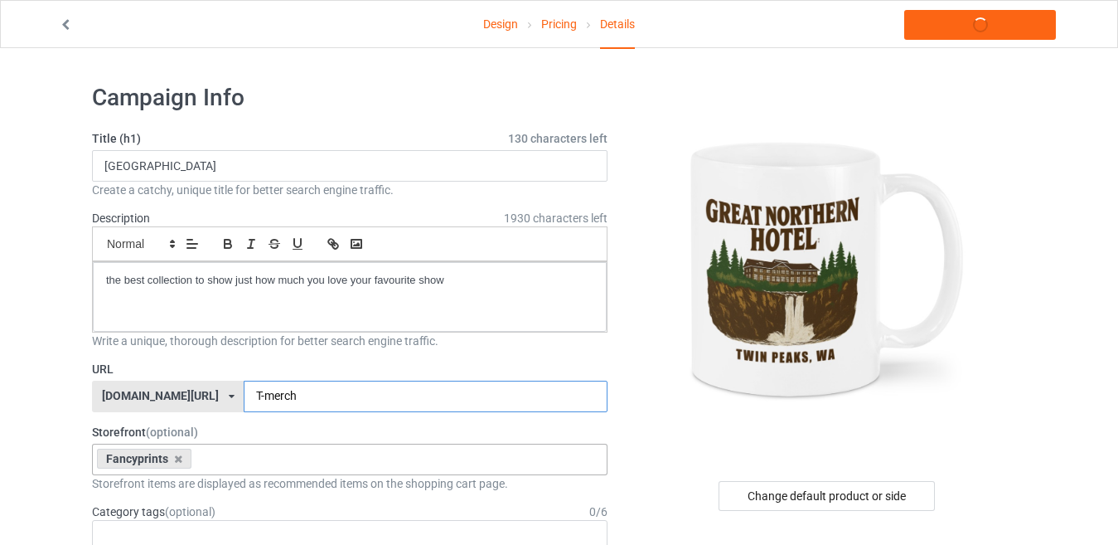
type input "TP-merch"
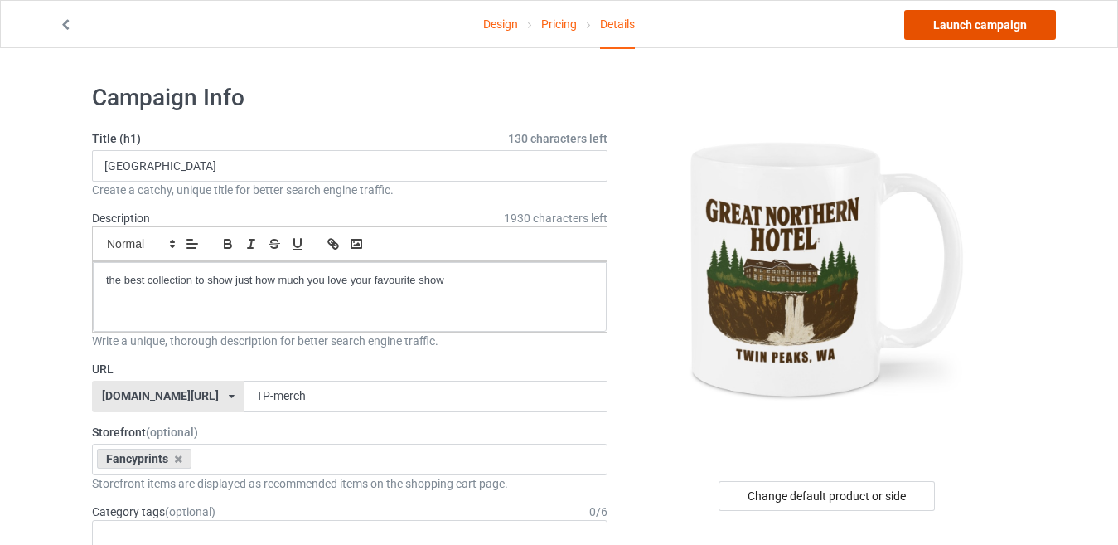
click at [959, 24] on link "Launch campaign" at bounding box center [980, 25] width 152 height 30
